Goal: Communication & Community: Answer question/provide support

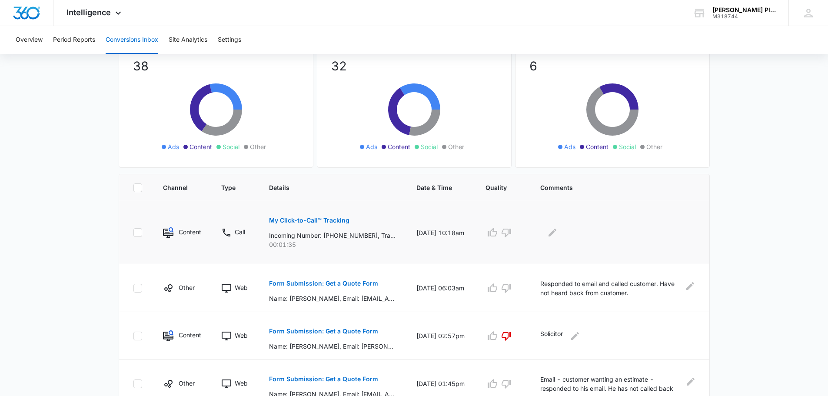
scroll to position [87, 0]
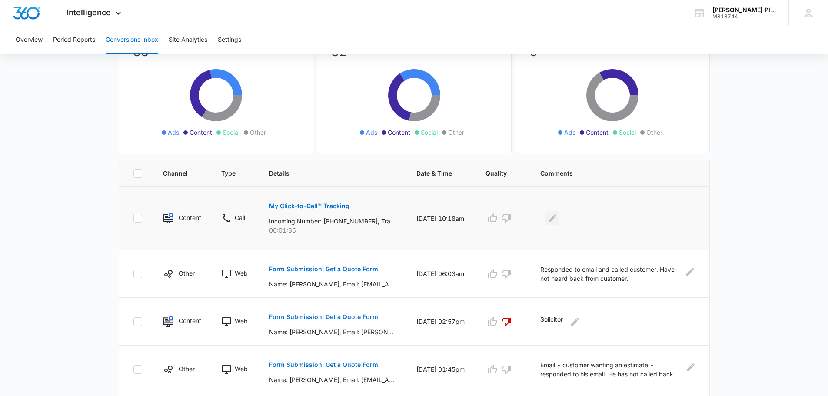
click at [556, 218] on icon "Edit Comments" at bounding box center [552, 218] width 10 height 10
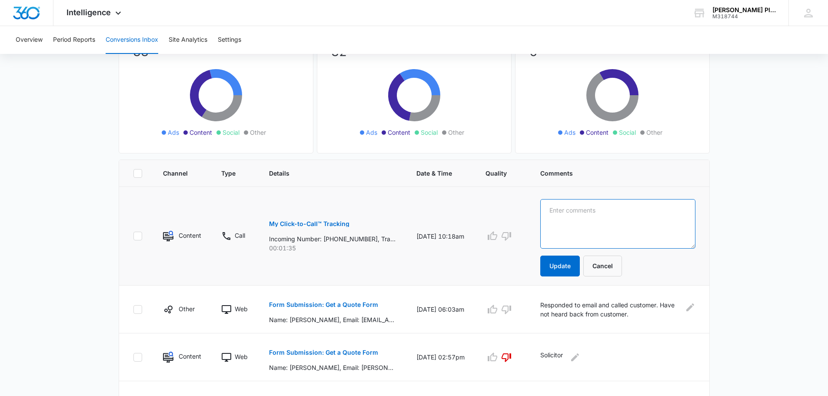
click at [559, 214] on textarea at bounding box center [617, 224] width 155 height 50
type textarea "Existing customer - [PERSON_NAME] -set up service call"
click at [561, 265] on button "Update" at bounding box center [560, 265] width 40 height 21
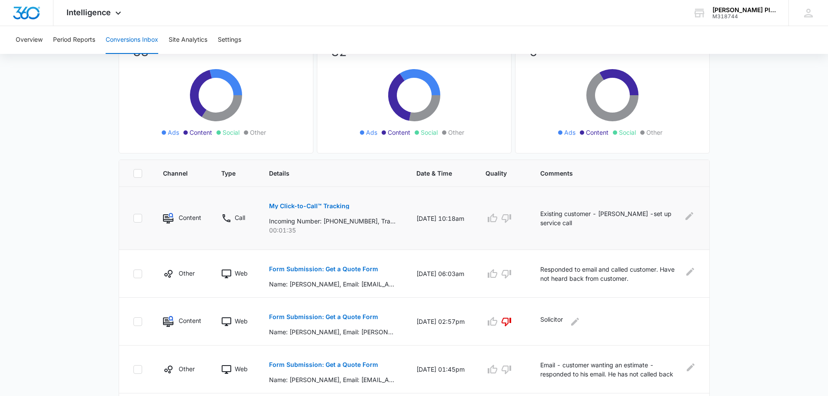
click at [291, 205] on p "My Click-to-Call™ Tracking" at bounding box center [309, 206] width 80 height 6
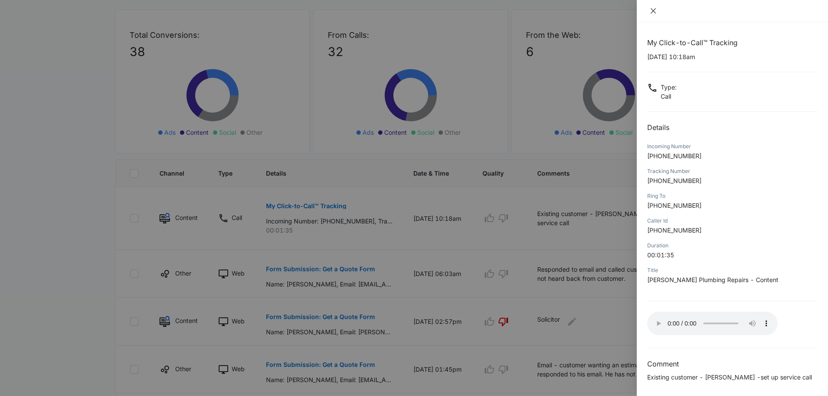
click at [653, 11] on icon "close" at bounding box center [652, 10] width 5 height 5
